Goal: Task Accomplishment & Management: Use online tool/utility

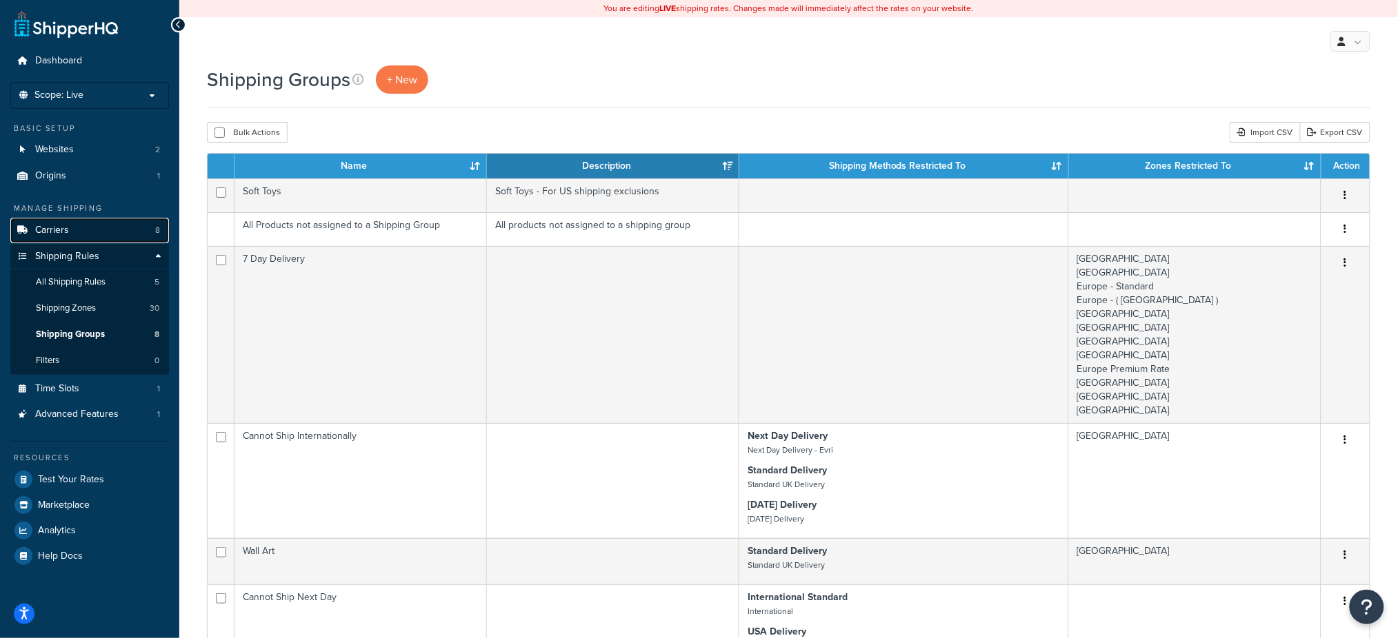
click at [68, 225] on link "Carriers 8" at bounding box center [89, 231] width 159 height 26
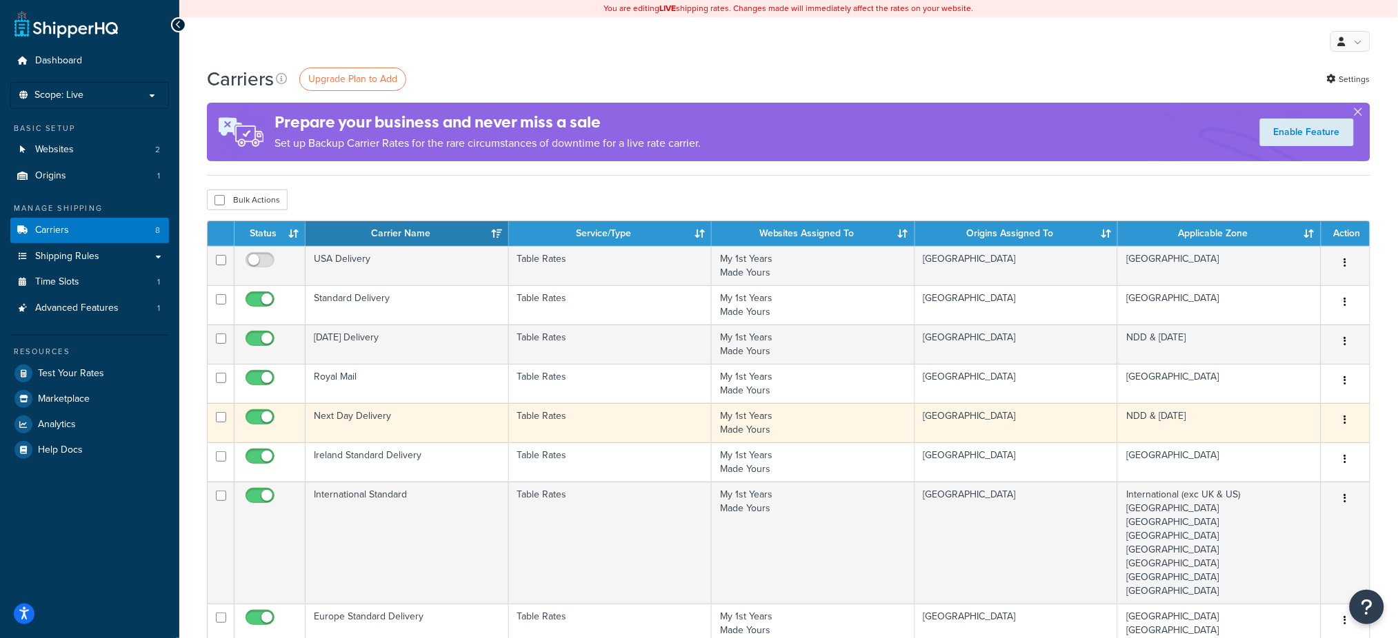
click at [397, 416] on td "Next Day Delivery" at bounding box center [406, 422] width 203 height 39
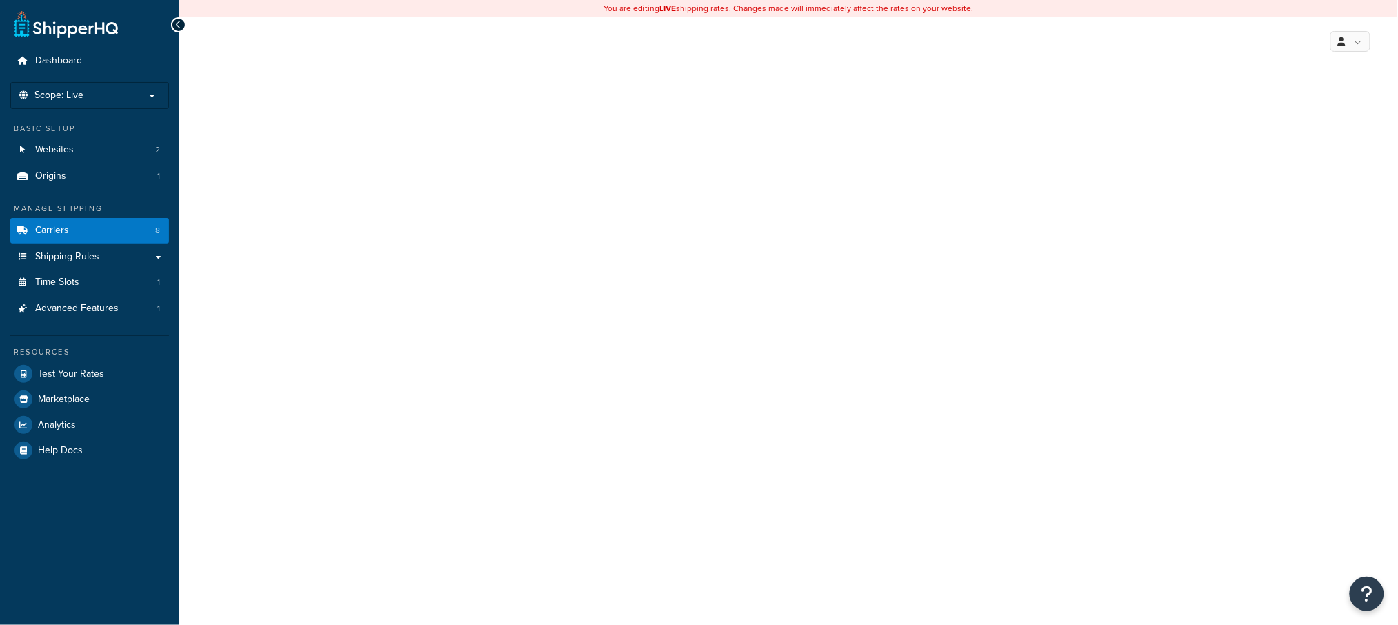
select select "25"
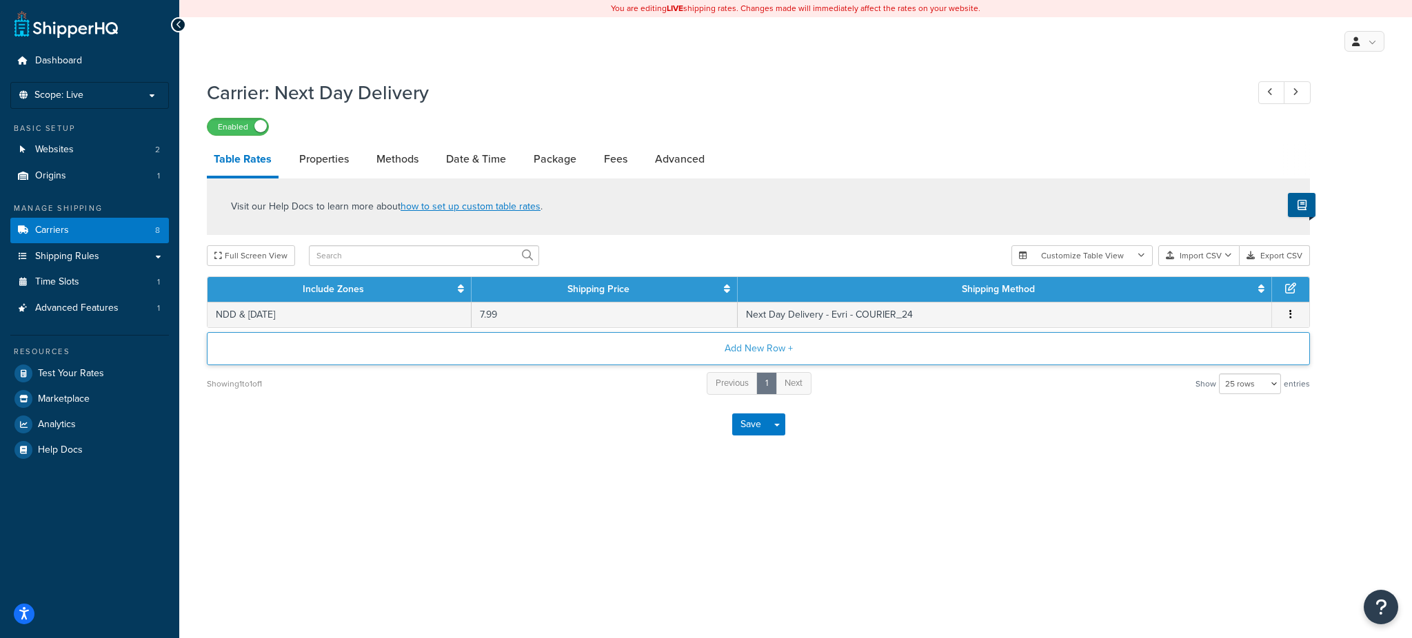
click at [752, 349] on button "Add New Row +" at bounding box center [758, 348] width 1103 height 33
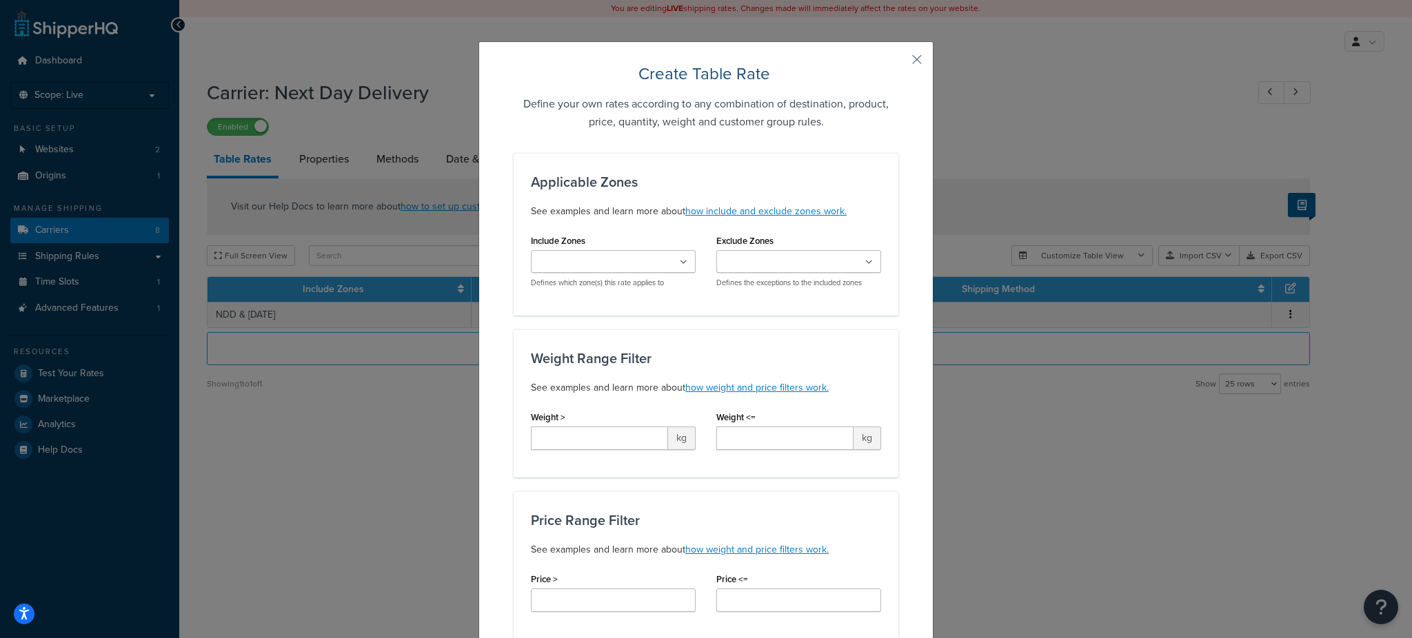
click at [667, 259] on ul at bounding box center [613, 261] width 165 height 23
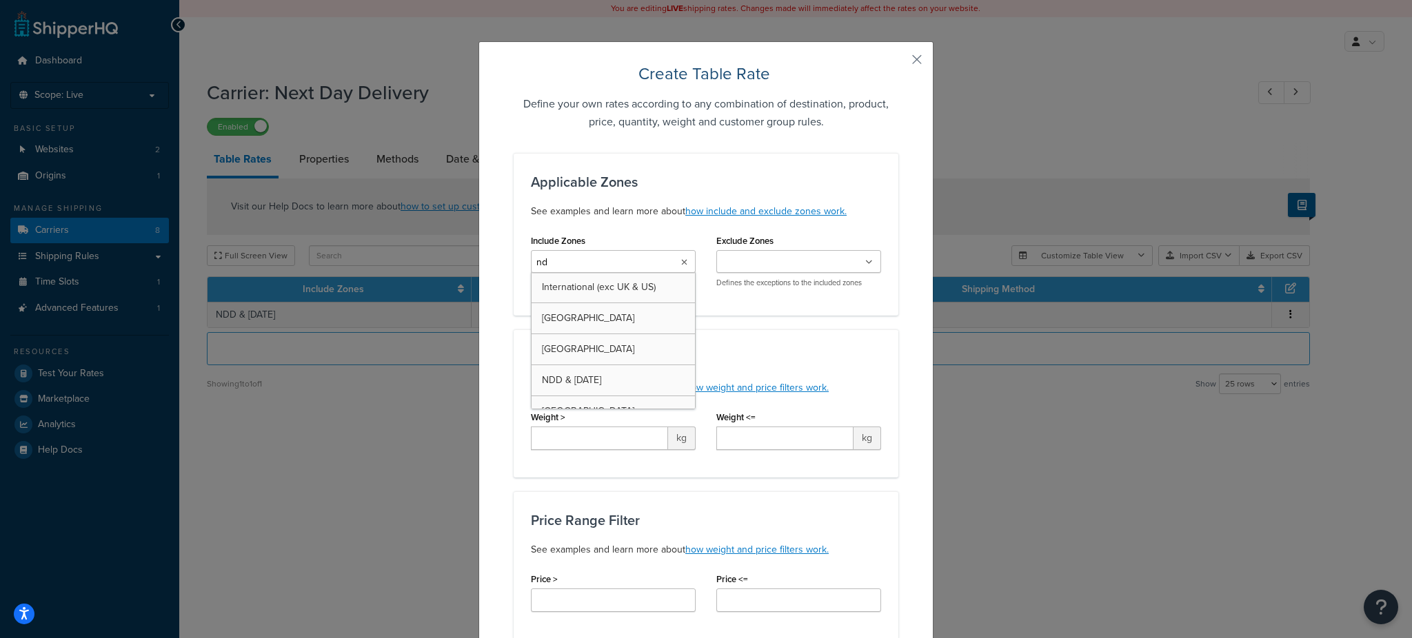
type input "ndd"
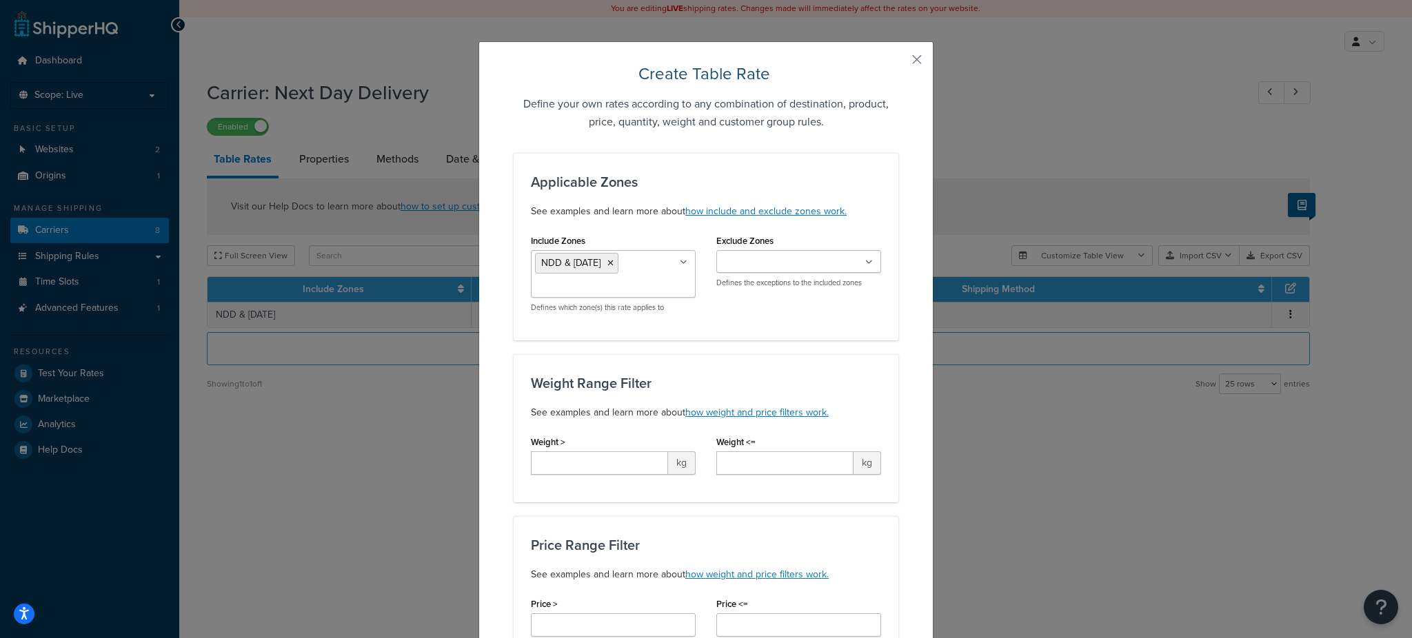
click at [769, 389] on h3 "Weight Range Filter" at bounding box center [706, 383] width 350 height 15
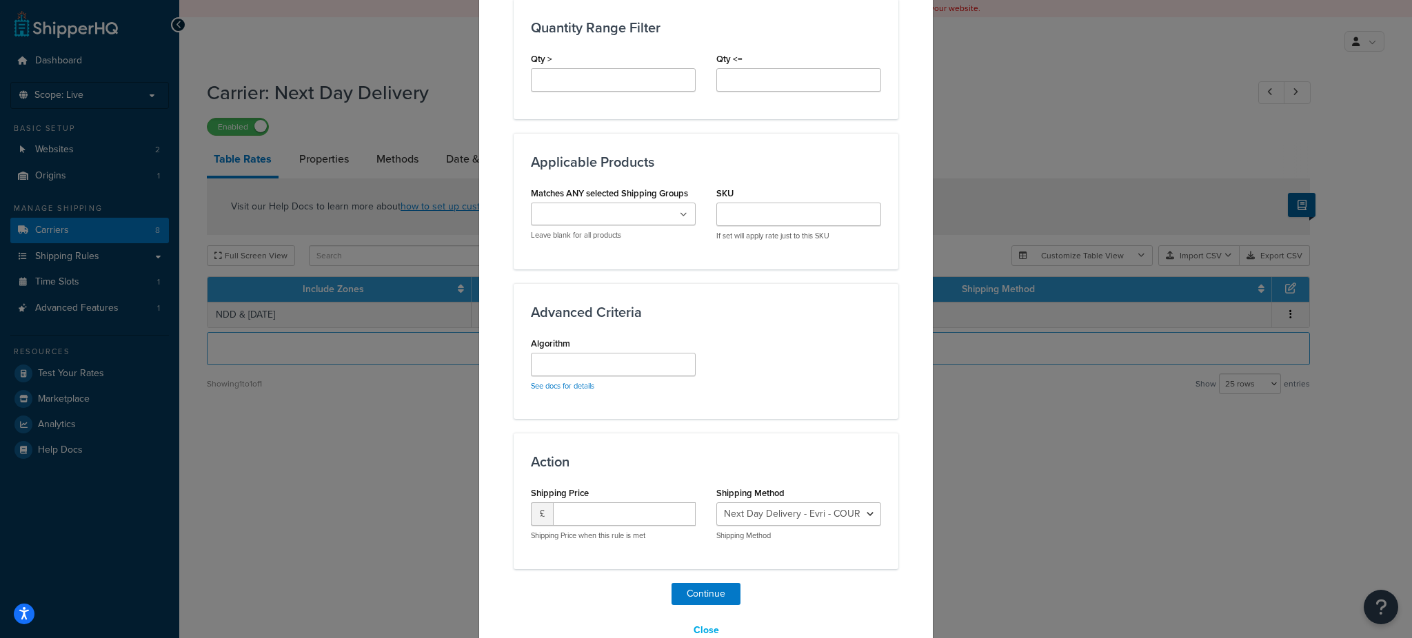
scroll to position [712, 0]
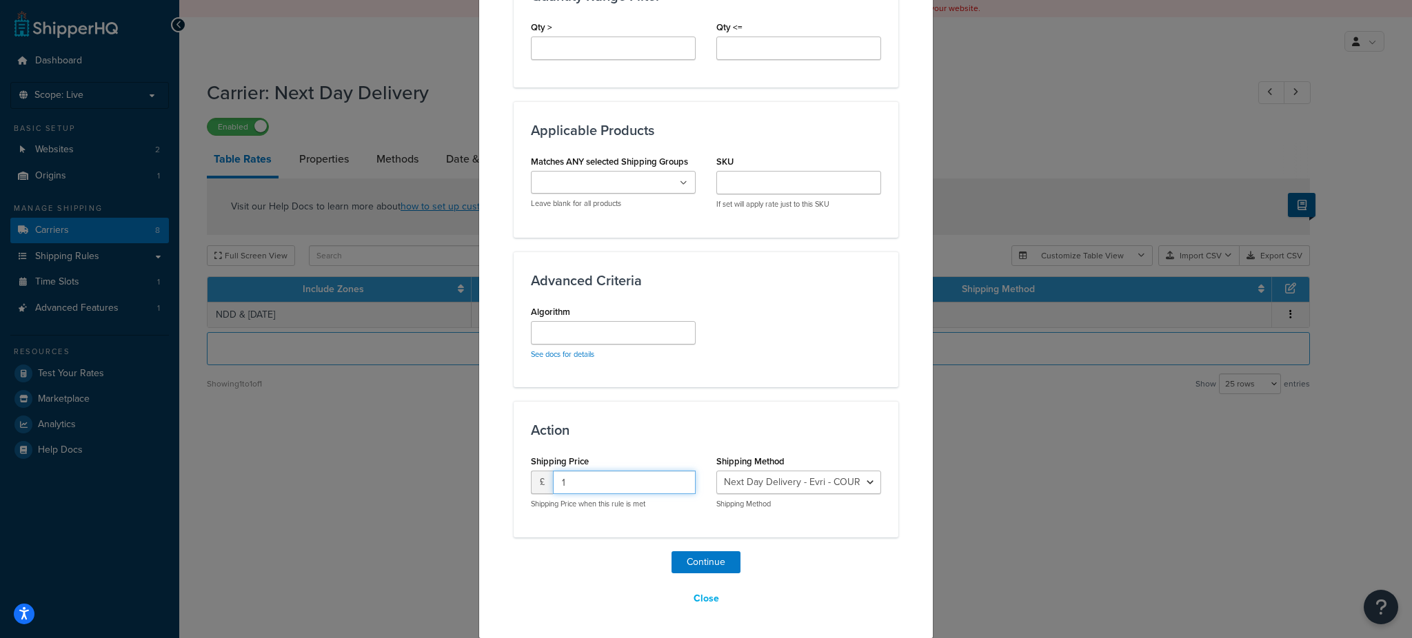
type input "1"
click at [672, 478] on input "1" at bounding box center [624, 482] width 143 height 23
type input "9.99"
click at [754, 491] on select "Next Day Delivery - Evri - COURIER_24 Next Day Delivery - DPD - Next_Day_Delive…" at bounding box center [798, 482] width 165 height 23
select select "182205"
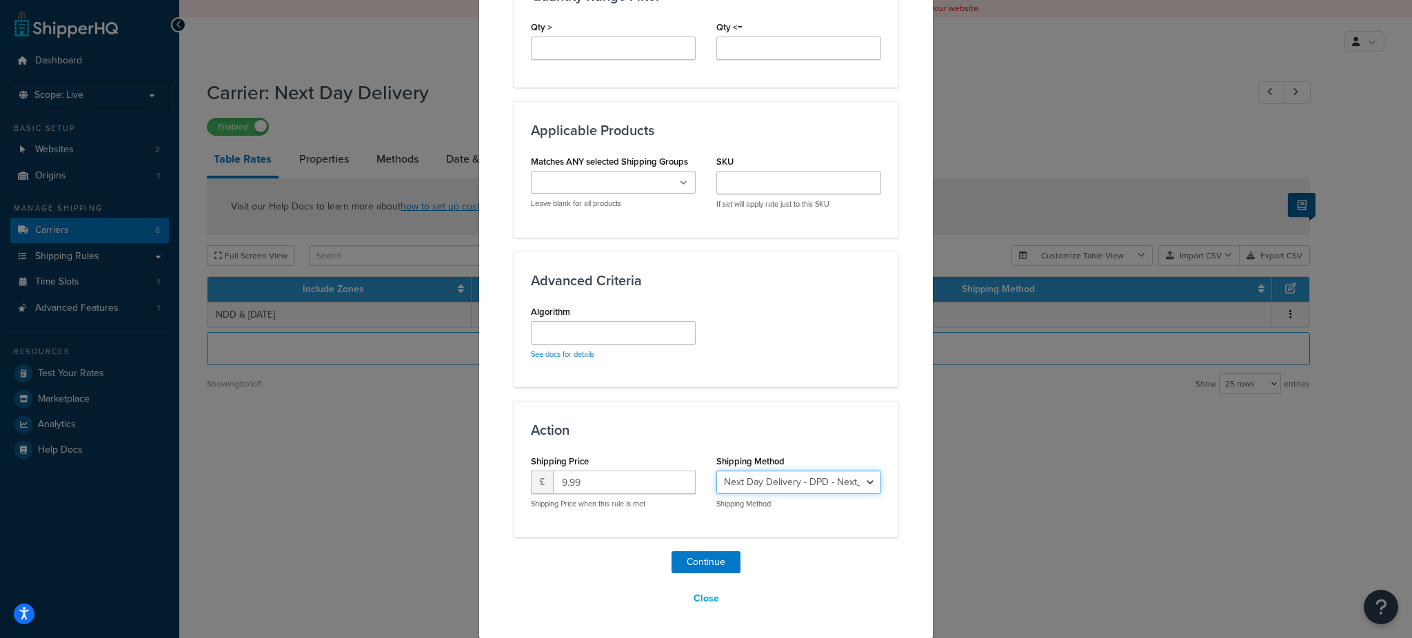
click at [716, 471] on select "Next Day Delivery - Evri - COURIER_24 Next Day Delivery - DPD - Next_Day_Delive…" at bounding box center [798, 482] width 165 height 23
click at [718, 555] on button "Continue" at bounding box center [706, 563] width 69 height 22
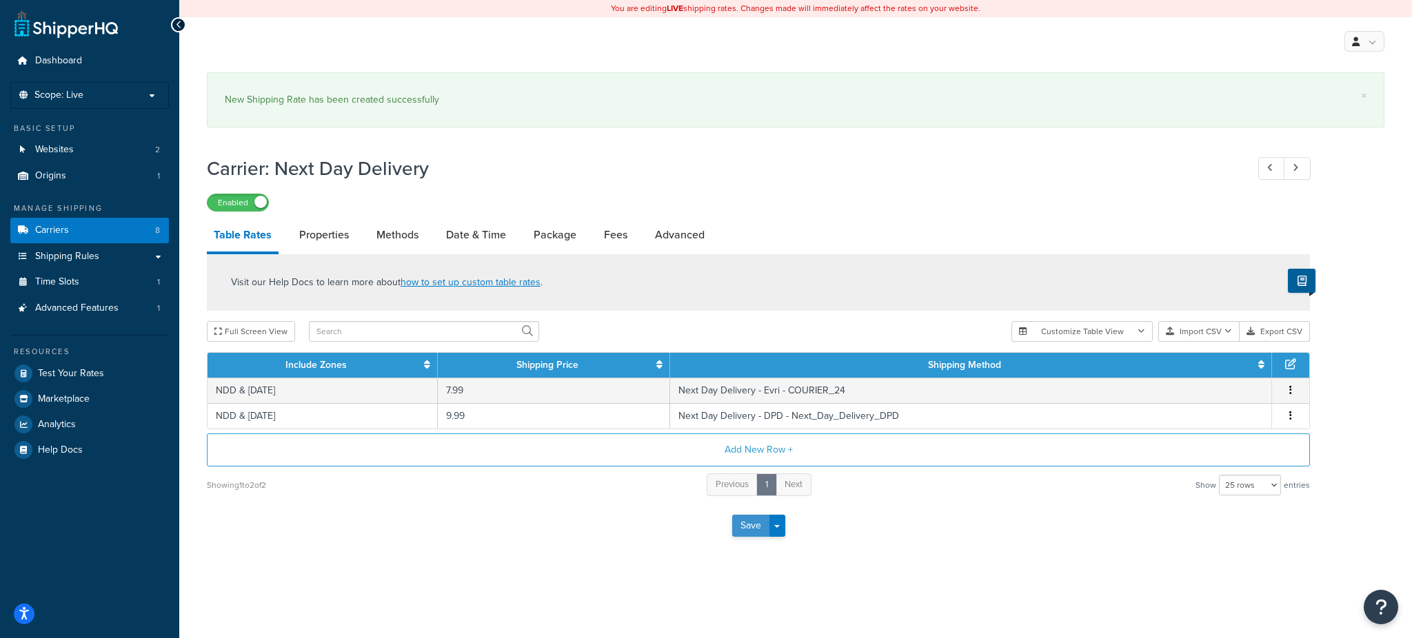
click at [743, 532] on button "Save" at bounding box center [750, 526] width 37 height 22
